Goal: Check status

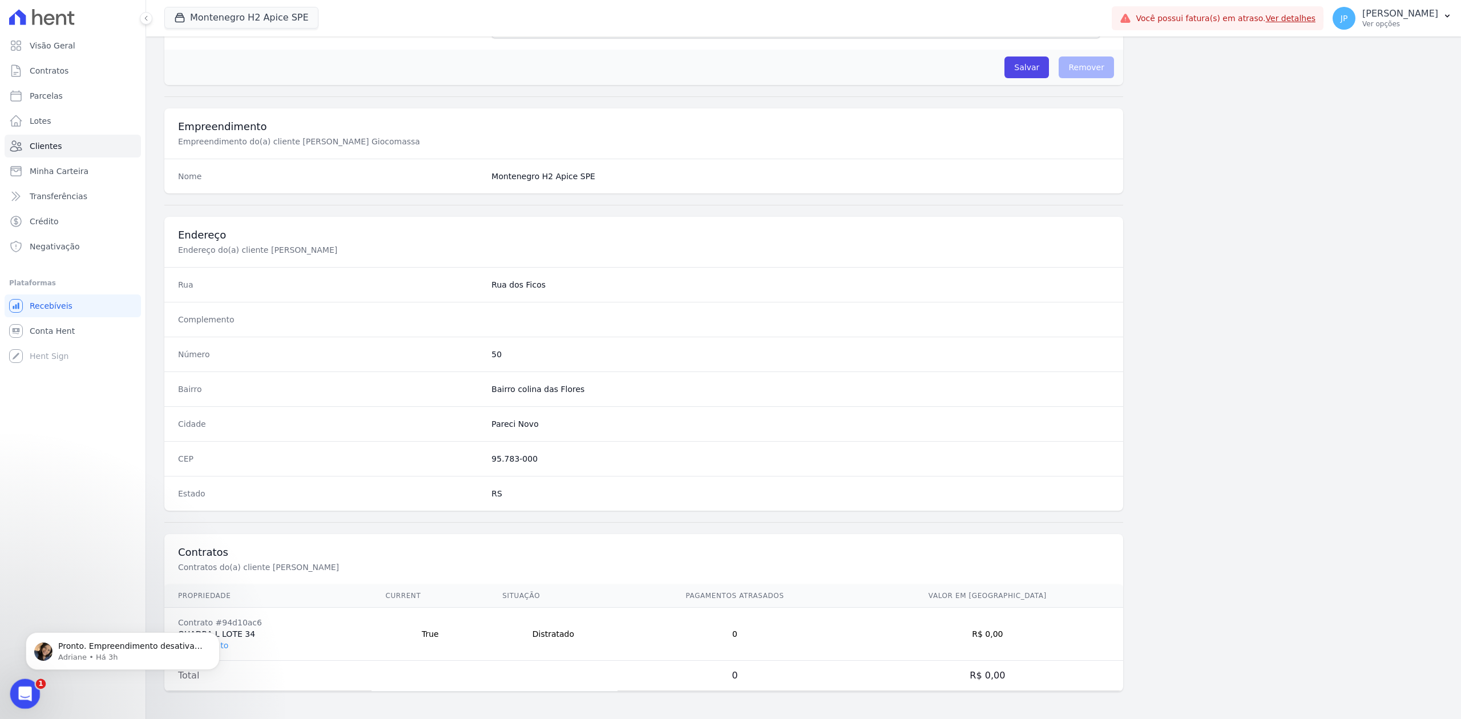
scroll to position [1350, 0]
click at [68, 665] on div "Pronto. Empreendimento desativado na plataforma Hent. [PERSON_NAME] • Há 3h" at bounding box center [123, 651] width 194 height 38
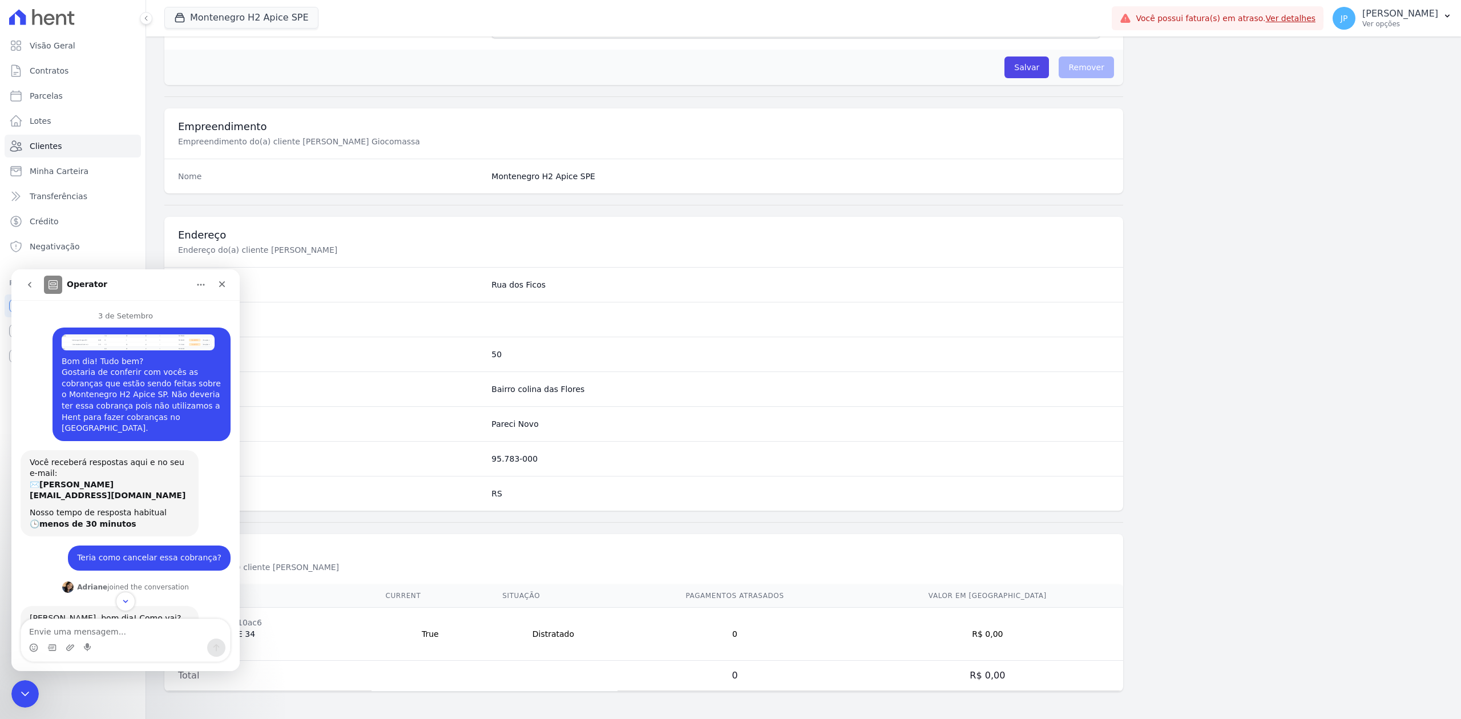
scroll to position [0, 0]
drag, startPoint x: 169, startPoint y: 382, endPoint x: 95, endPoint y: 393, distance: 75.0
click at [95, 393] on div "Bom dia! Tudo bem? Gostaria de conferir com vocês as cobranças que estão sendo …" at bounding box center [142, 396] width 160 height 78
copy div "ontenegro H2 Apice SP"
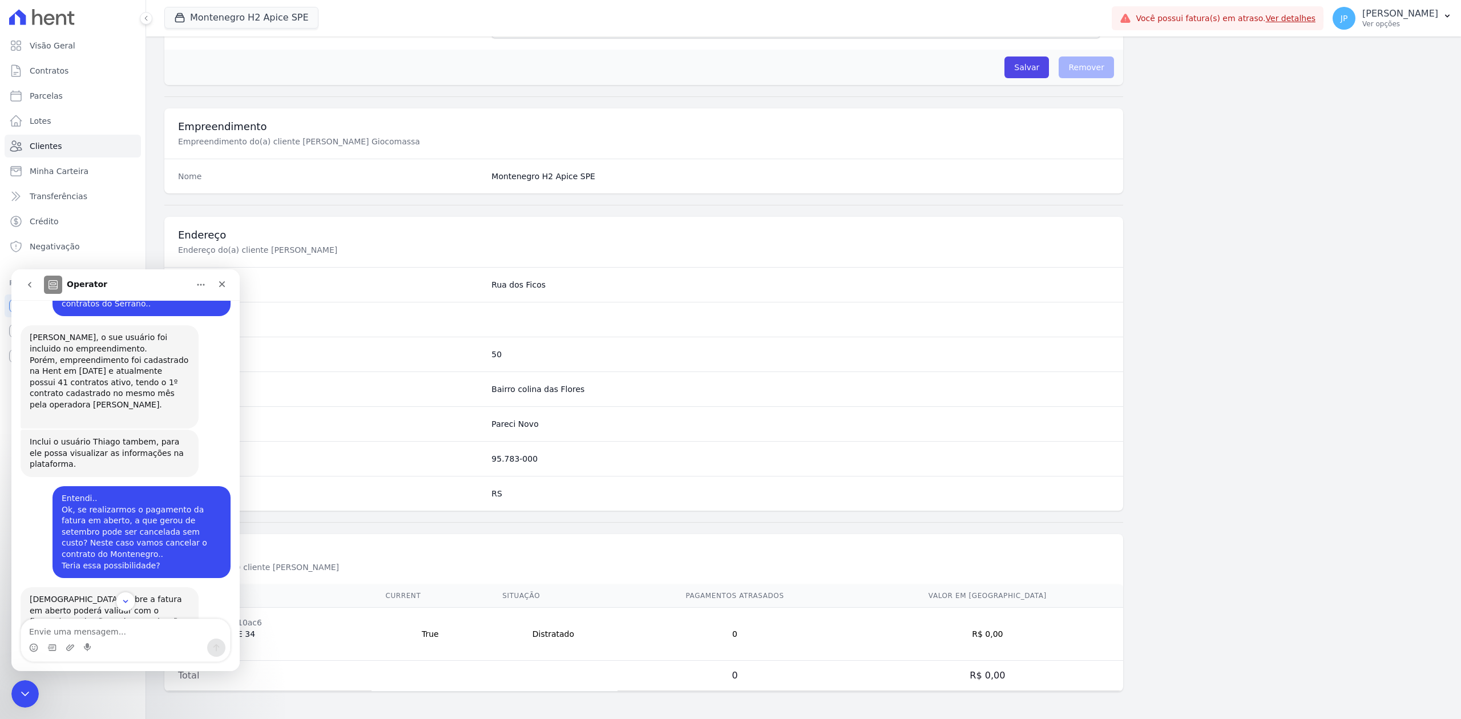
scroll to position [1368, 0]
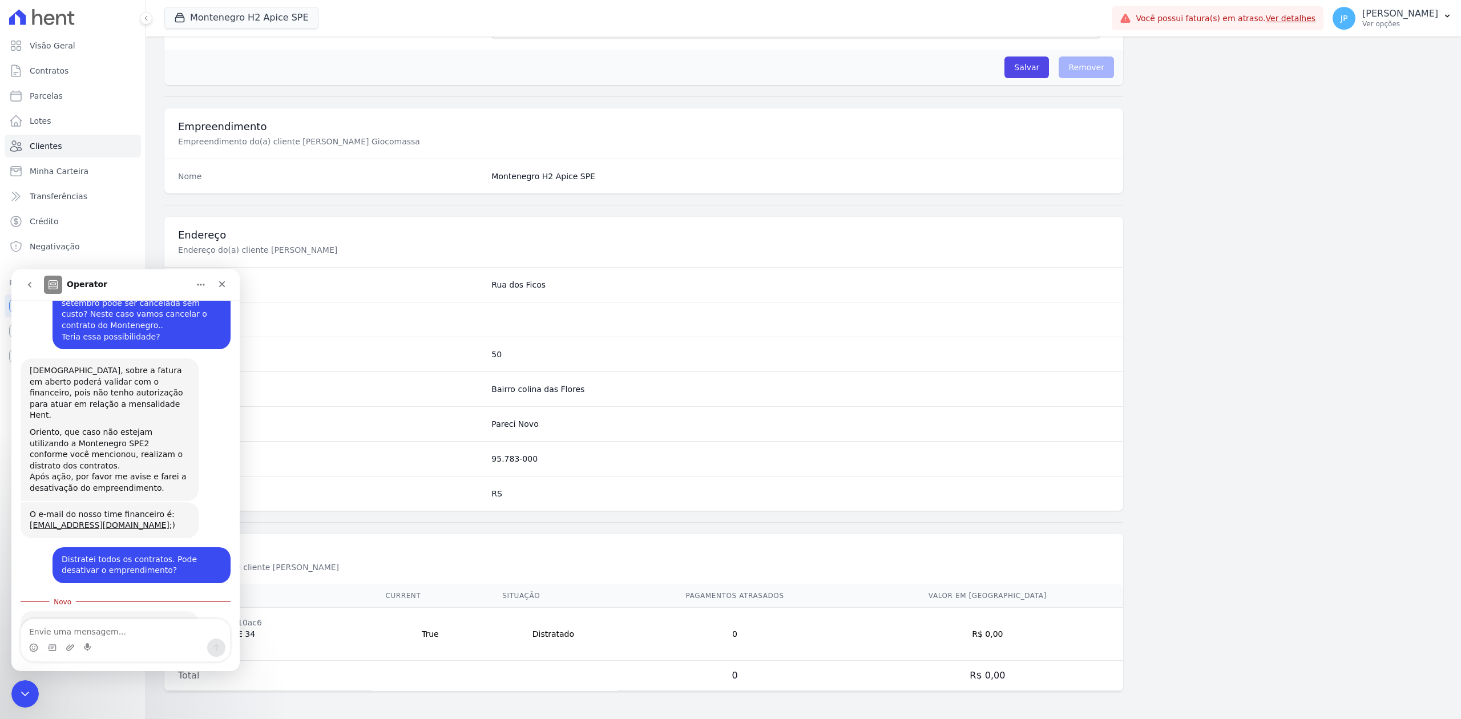
click at [147, 213] on div "Clientes Cliente #85dae162 Dados do cliente: [PERSON_NAME] Editar Informações B…" at bounding box center [803, 203] width 1315 height 1031
click at [219, 280] on icon "Fechar" at bounding box center [221, 284] width 9 height 9
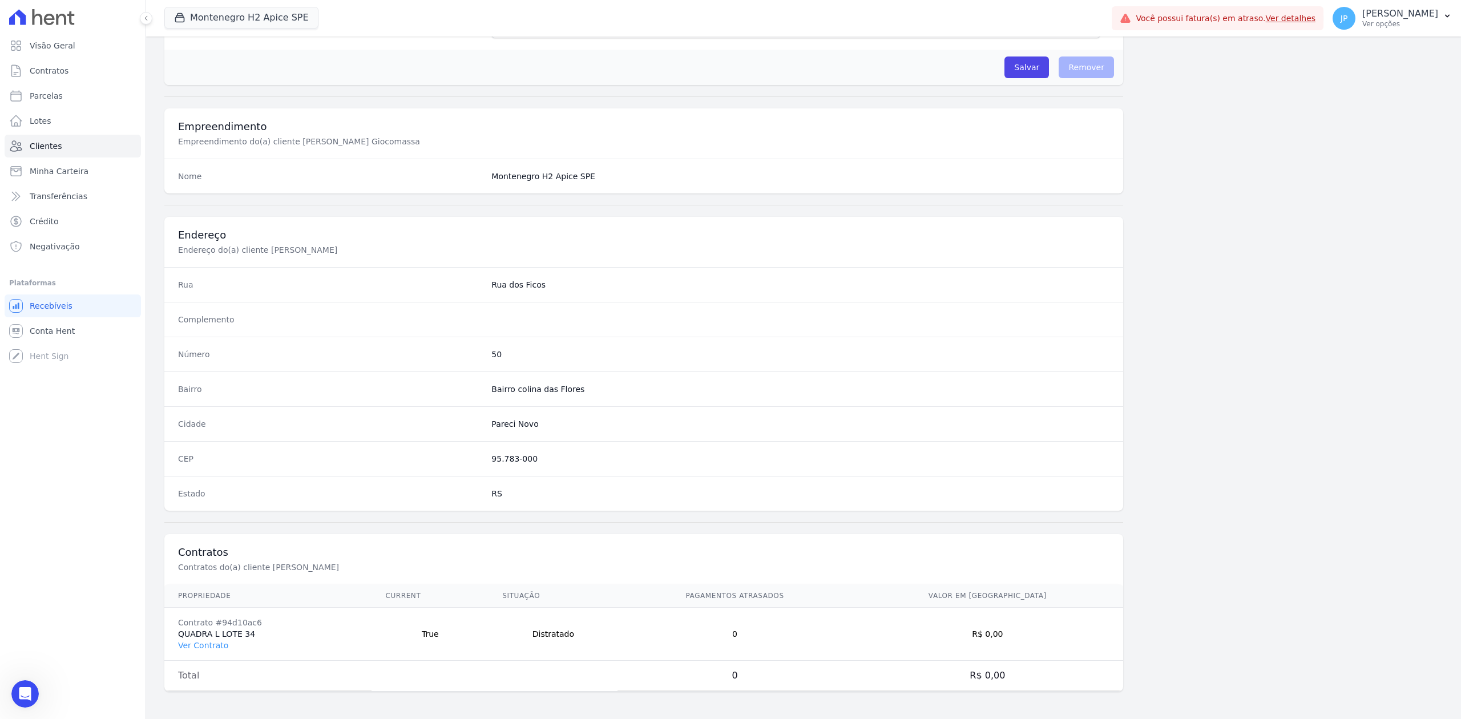
click at [1308, 10] on div "Você possui fatura(s) em atraso. Ver detalhes" at bounding box center [1218, 18] width 212 height 24
click at [1309, 18] on link "Ver detalhes" at bounding box center [1291, 18] width 50 height 9
